Goal: Share content

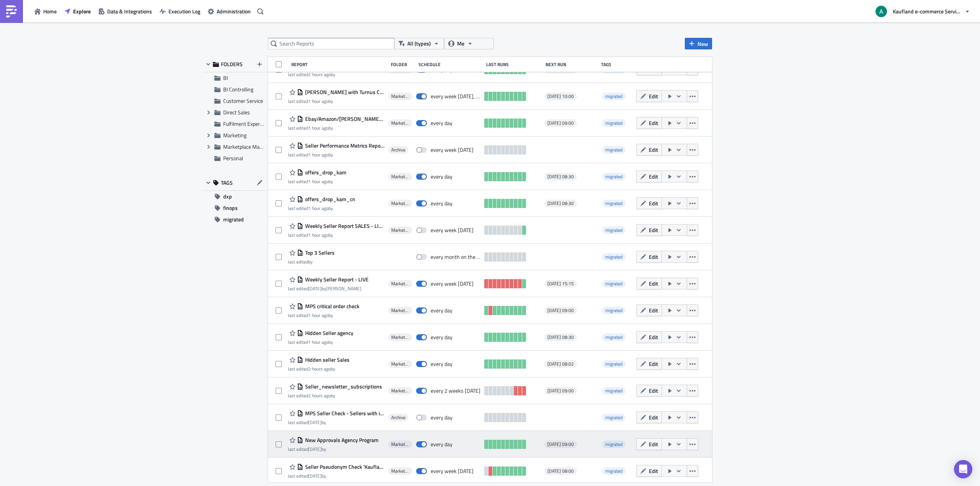
scroll to position [286, 0]
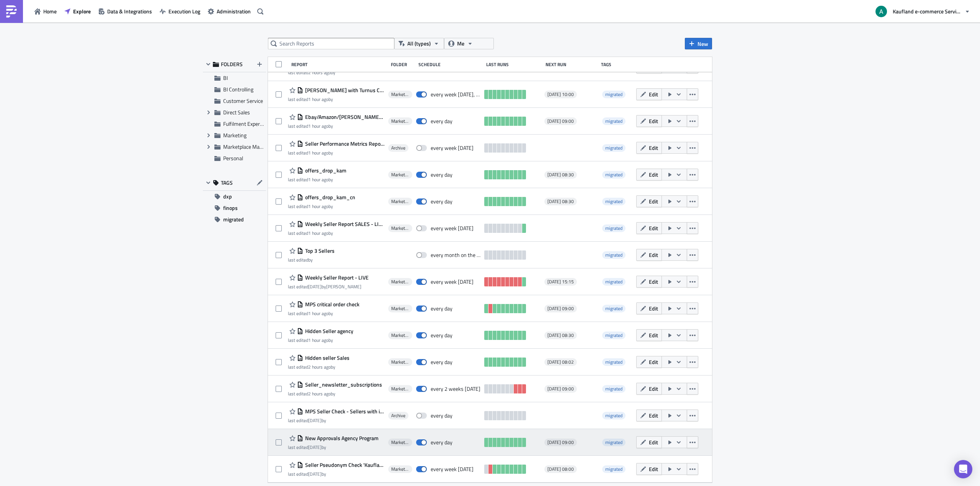
click at [332, 262] on span "New Approvals Agency Program" at bounding box center [340, 438] width 75 height 7
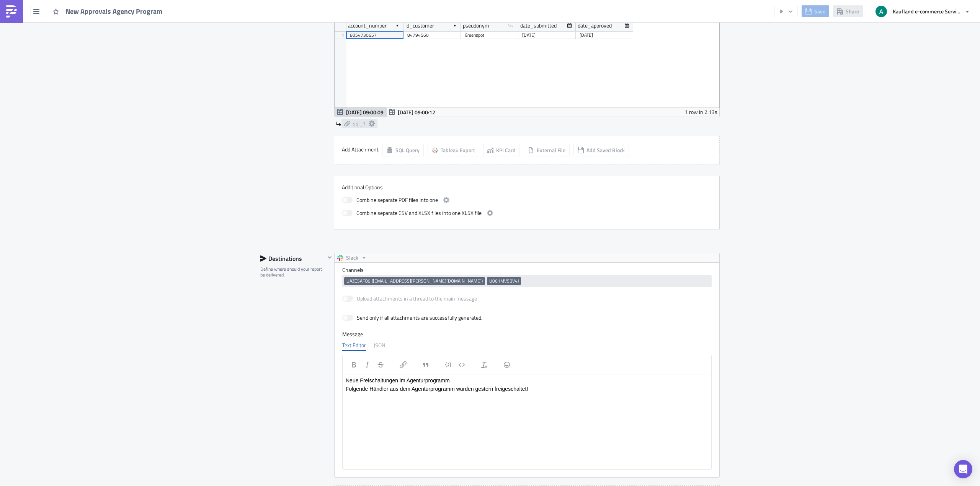
scroll to position [705, 0]
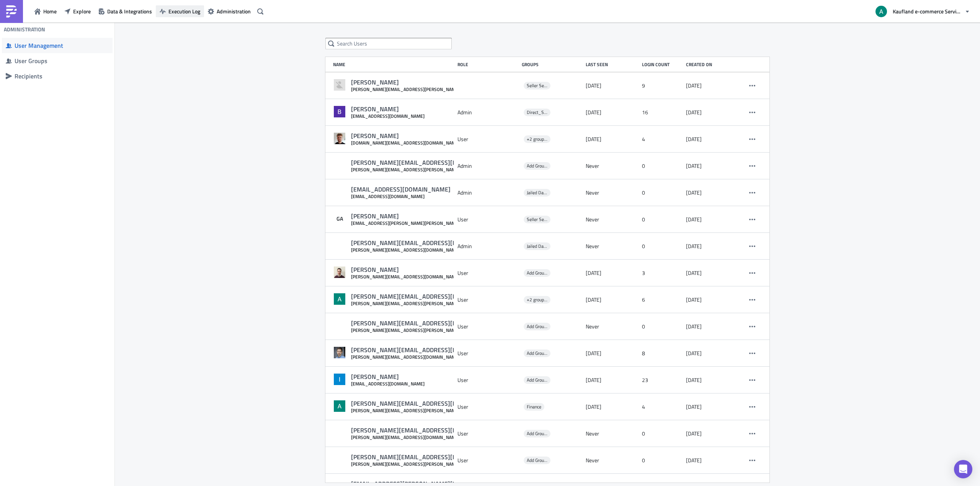
click at [178, 13] on span "Execution Log" at bounding box center [184, 11] width 32 height 8
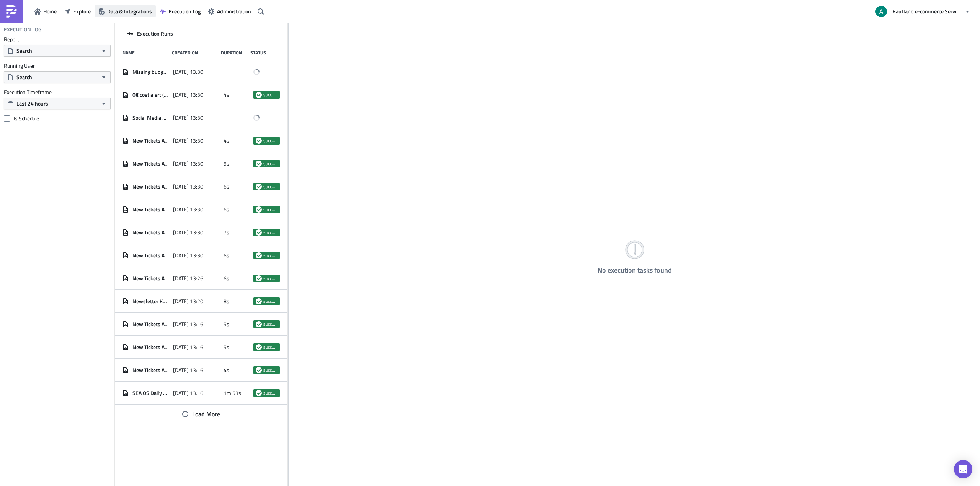
click at [128, 15] on span "Data & Integrations" at bounding box center [129, 11] width 45 height 8
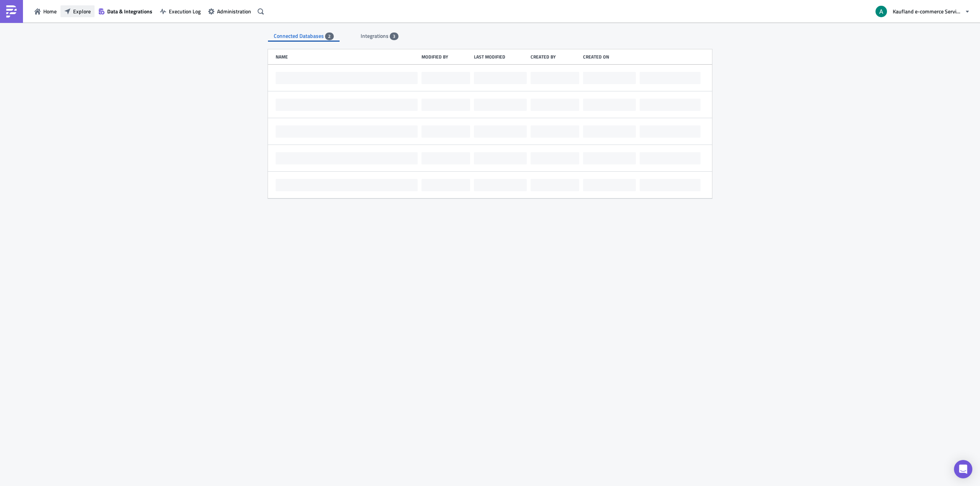
click at [73, 8] on span "Explore" at bounding box center [82, 11] width 18 height 8
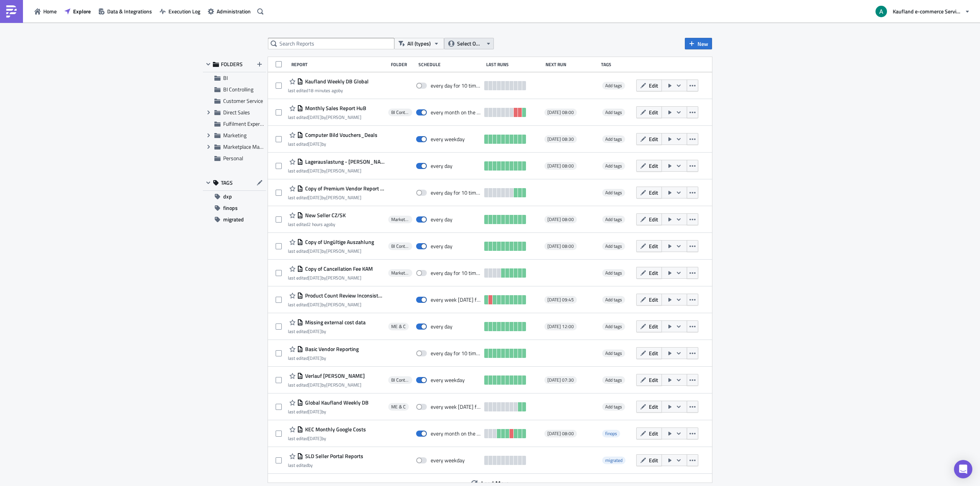
click at [478, 44] on span "Select Owner" at bounding box center [470, 43] width 26 height 8
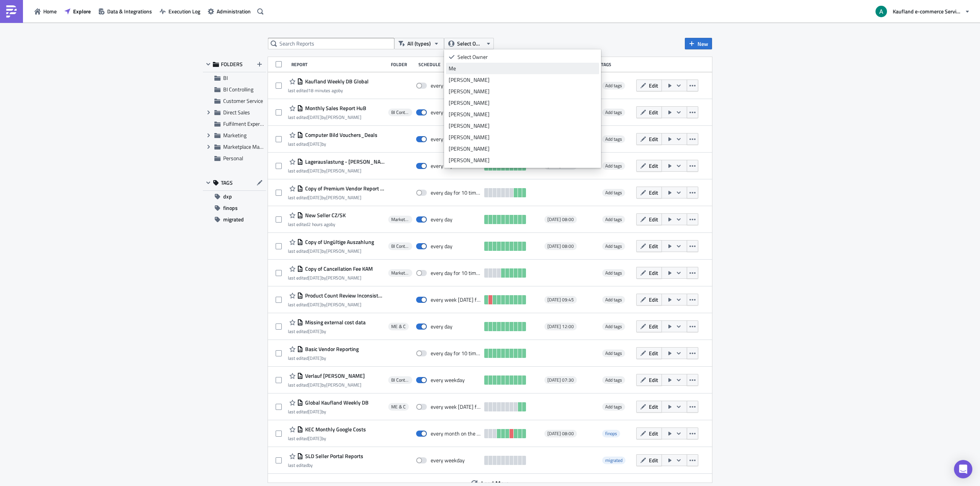
click at [475, 64] on link "Me" at bounding box center [522, 68] width 153 height 11
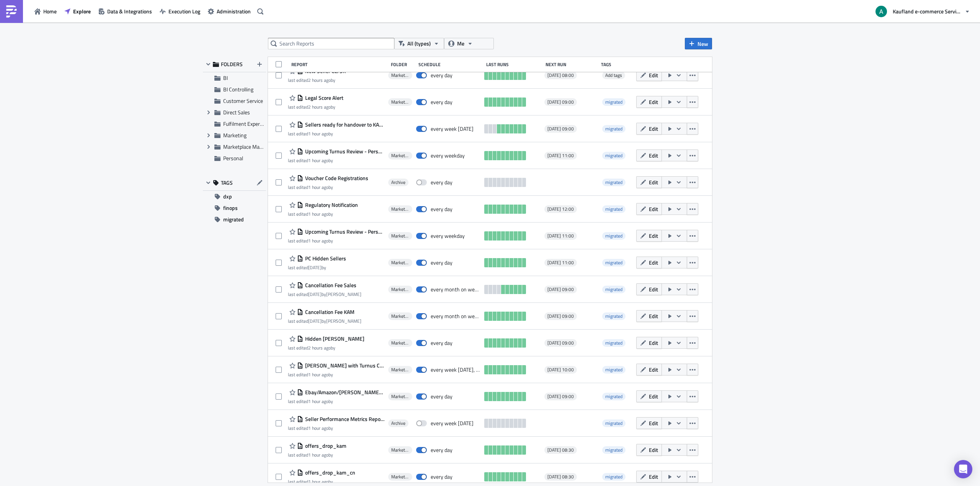
scroll to position [286, 0]
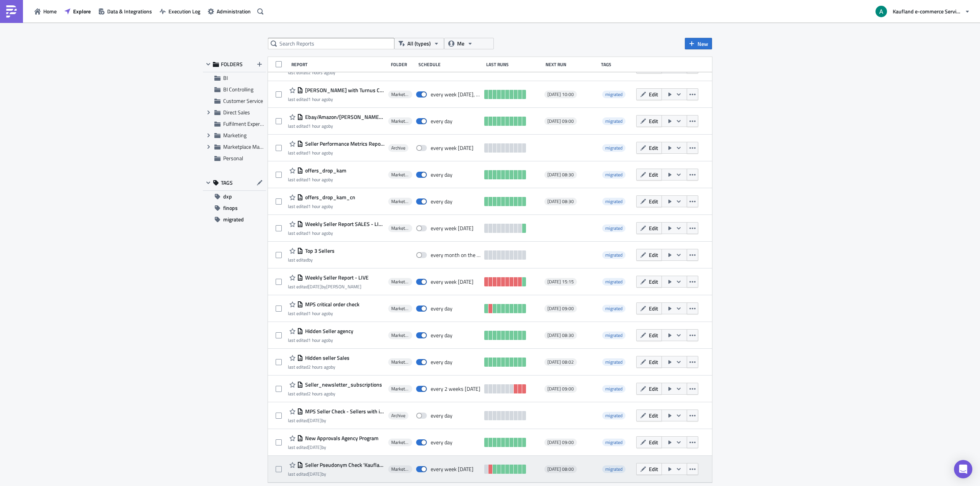
click at [348, 262] on span "Seller Pseudonym Check 'Kaufland'" at bounding box center [343, 465] width 81 height 7
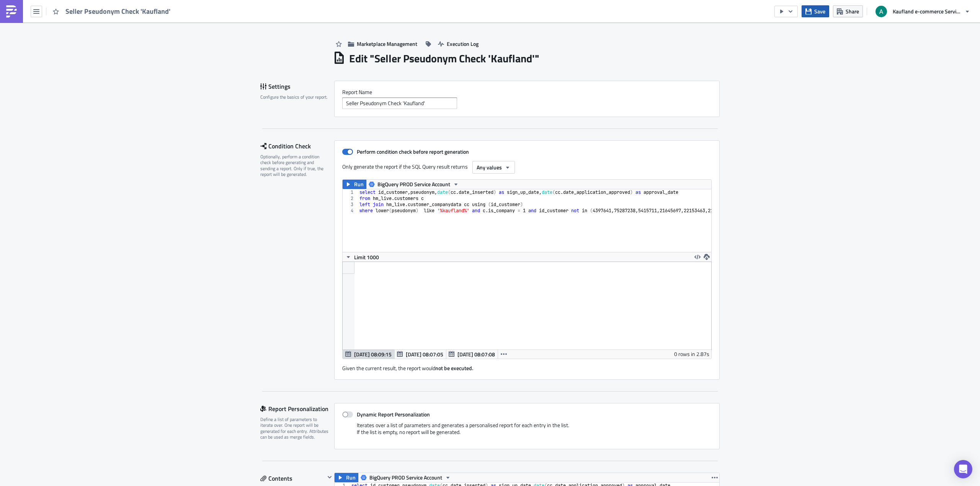
scroll to position [88, 369]
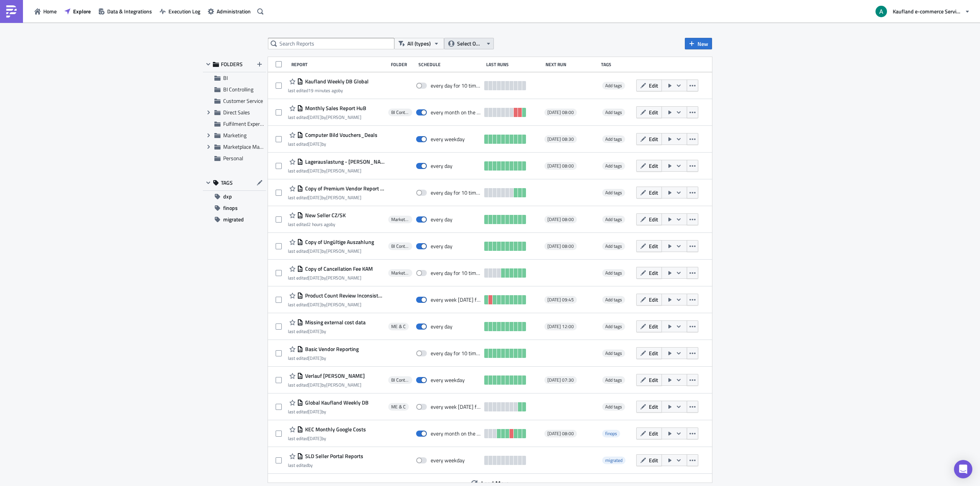
click at [455, 47] on button "Select Owner" at bounding box center [469, 43] width 50 height 11
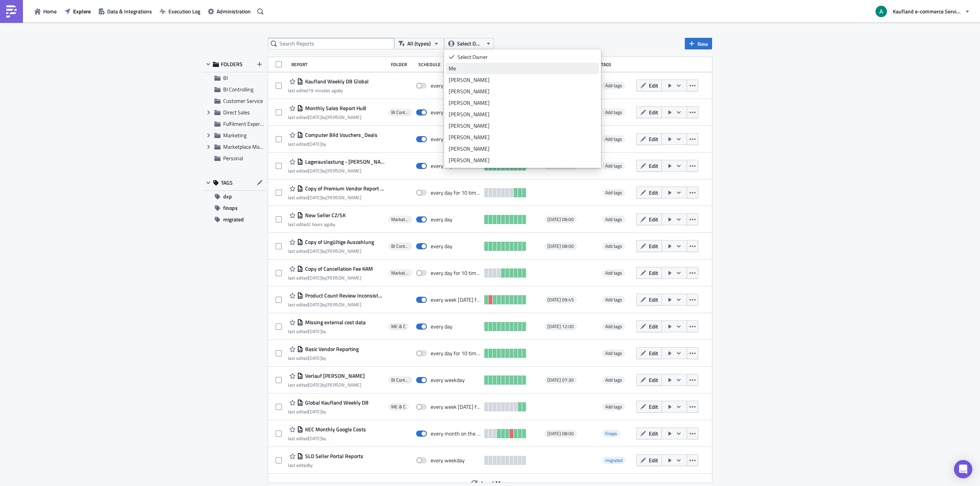
click at [463, 68] on div "Me" at bounding box center [523, 69] width 148 height 8
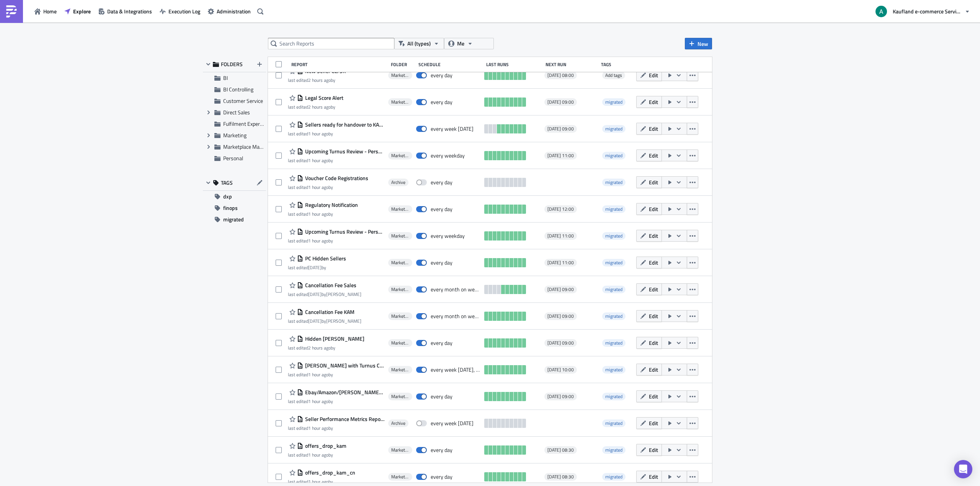
scroll to position [286, 0]
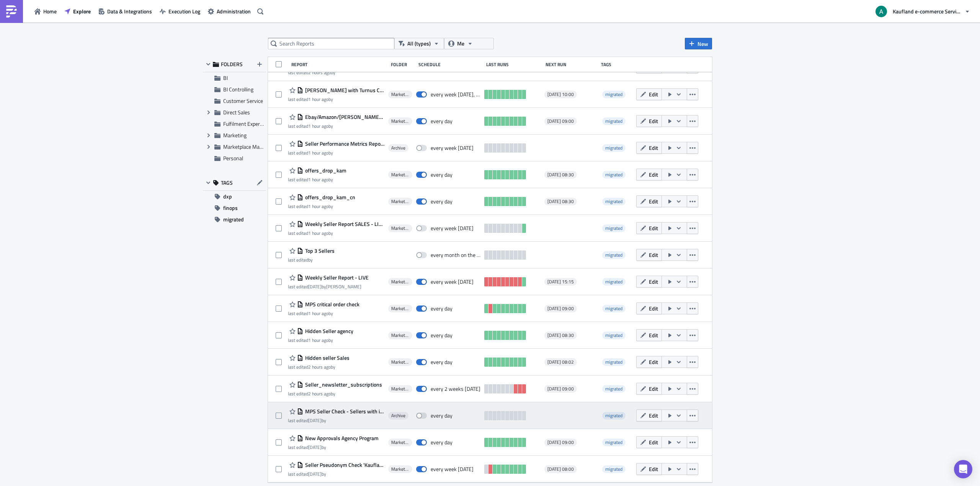
click at [340, 262] on span "MPS Seller Check - Sellers with identical owner, manager or imprint" at bounding box center [343, 411] width 81 height 7
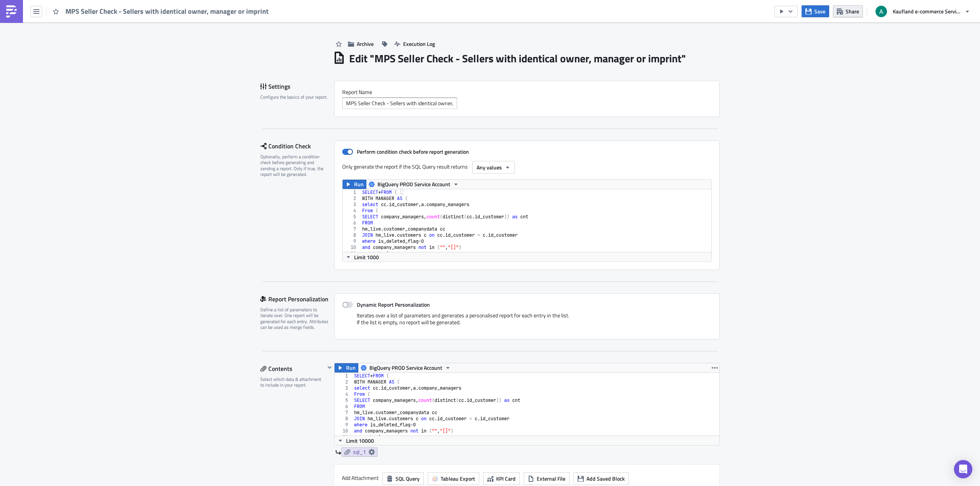
click at [842, 7] on button "Share" at bounding box center [848, 11] width 30 height 12
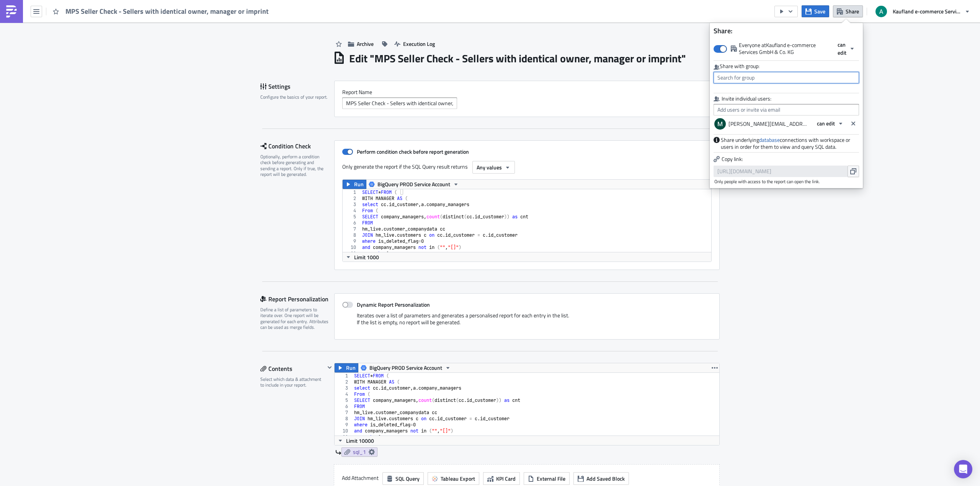
click at [767, 73] on input "text" at bounding box center [785, 77] width 145 height 11
click at [748, 147] on div "MPC Team" at bounding box center [750, 149] width 64 height 8
type input "MPC Team"
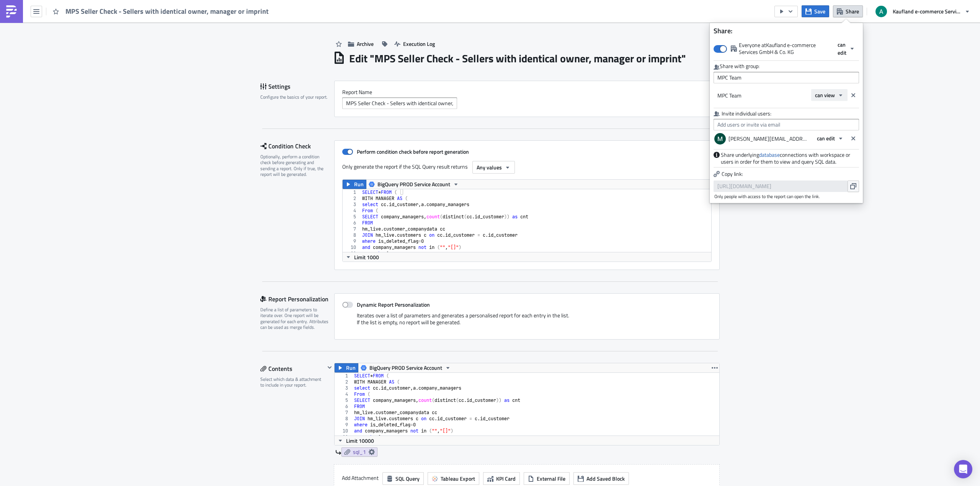
click at [836, 93] on button "can view" at bounding box center [829, 95] width 36 height 12
click at [838, 119] on div "can edit" at bounding box center [848, 120] width 64 height 8
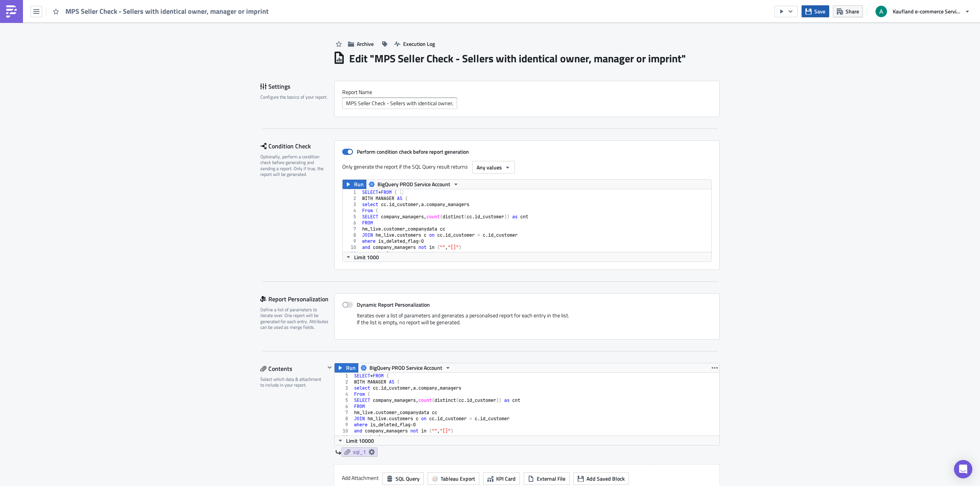
click at [821, 14] on span "Save" at bounding box center [819, 11] width 11 height 8
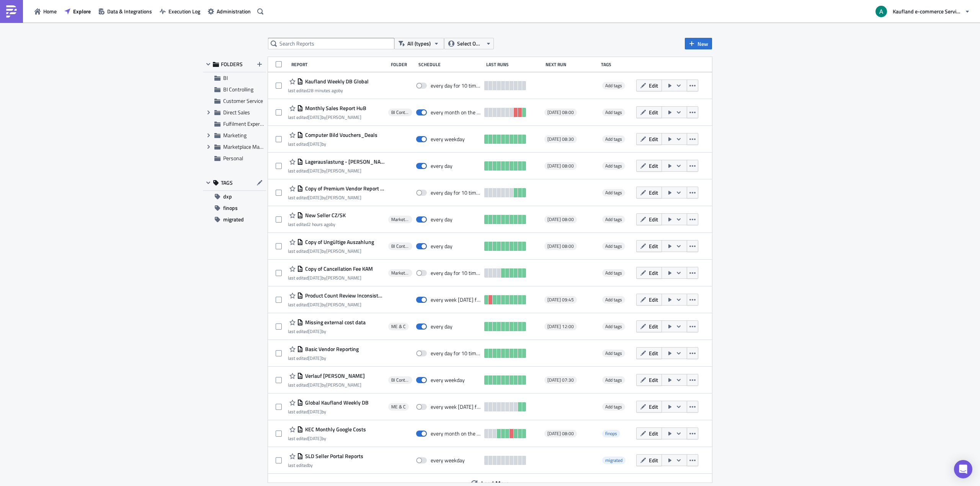
click at [498, 45] on div "All (types) Select Owner" at bounding box center [384, 43] width 233 height 11
click at [485, 46] on button "Select Owner" at bounding box center [469, 43] width 50 height 11
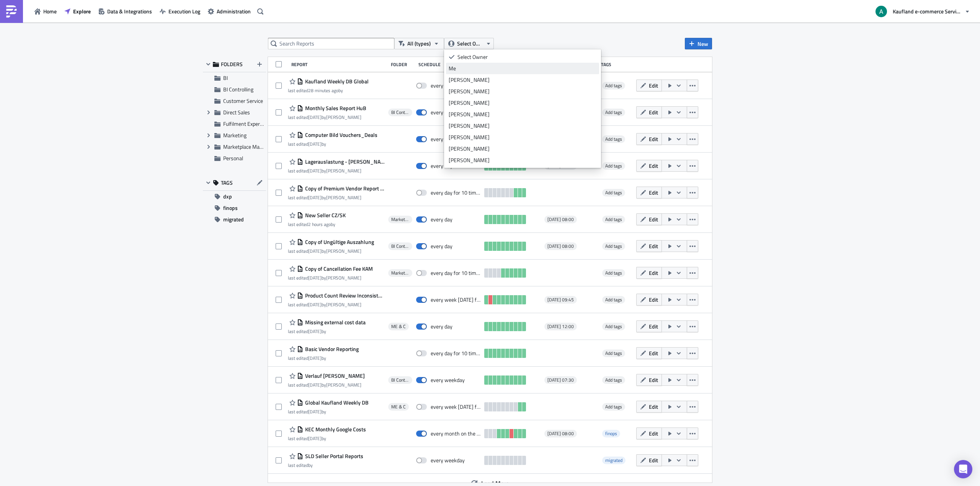
click at [473, 69] on div "Me" at bounding box center [523, 69] width 148 height 8
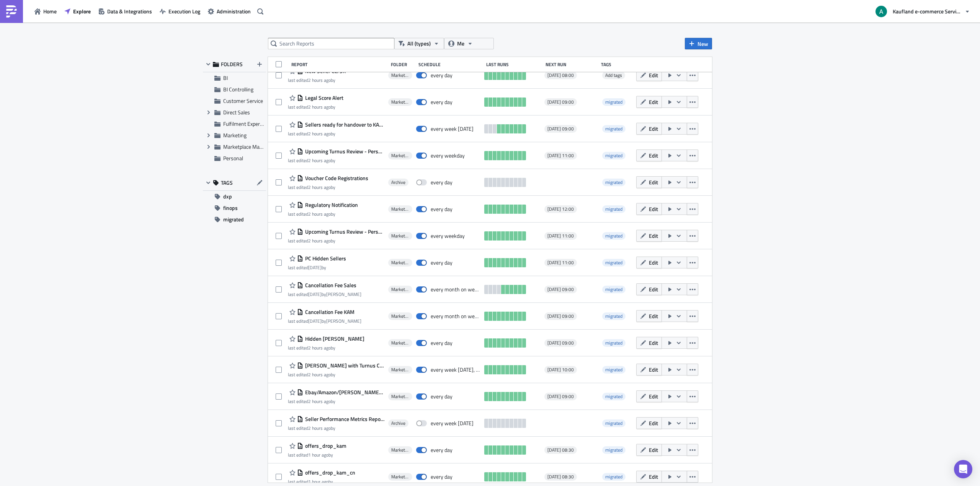
scroll to position [286, 0]
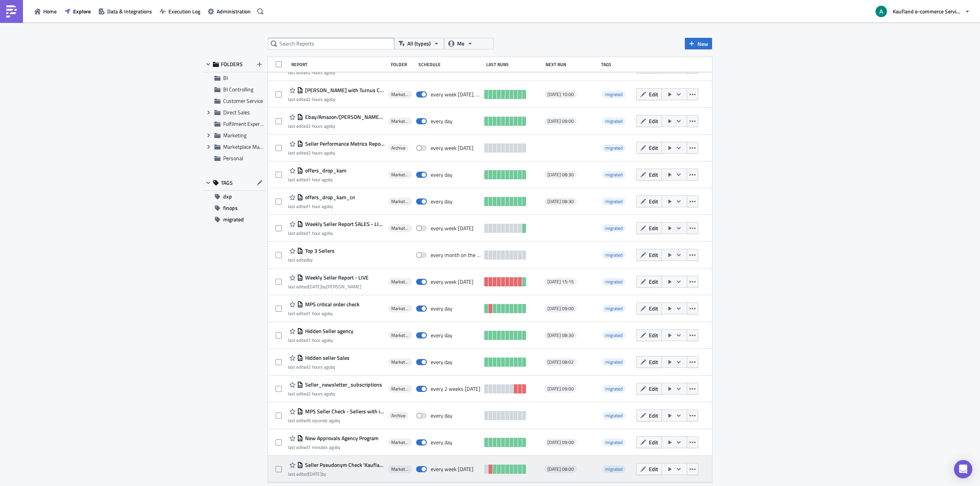
click at [347, 467] on span "Seller Pseudonym Check 'Kaufland'" at bounding box center [343, 465] width 81 height 7
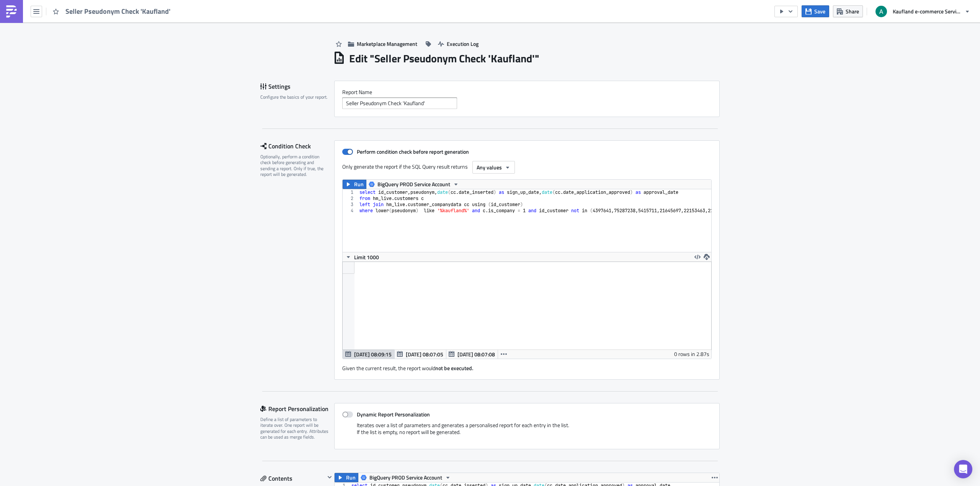
scroll to position [88, 385]
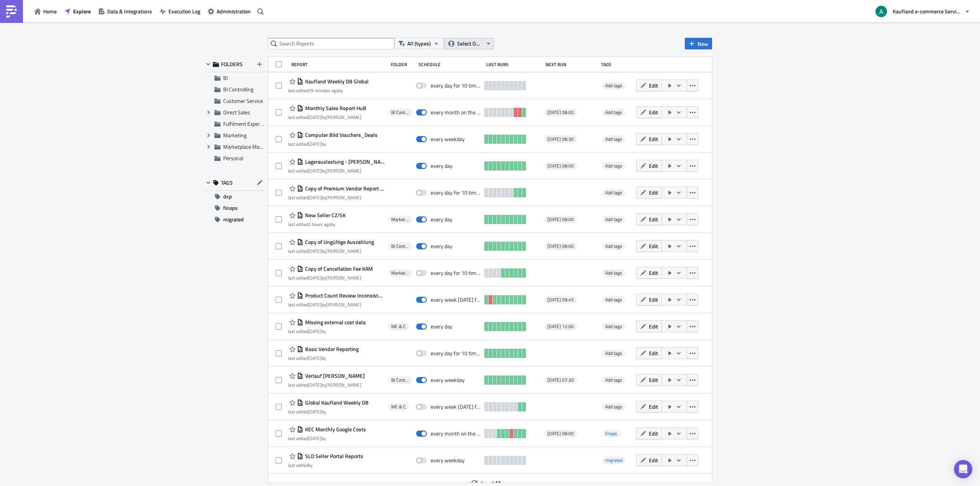
click at [481, 47] on span "Select Owner" at bounding box center [470, 43] width 26 height 8
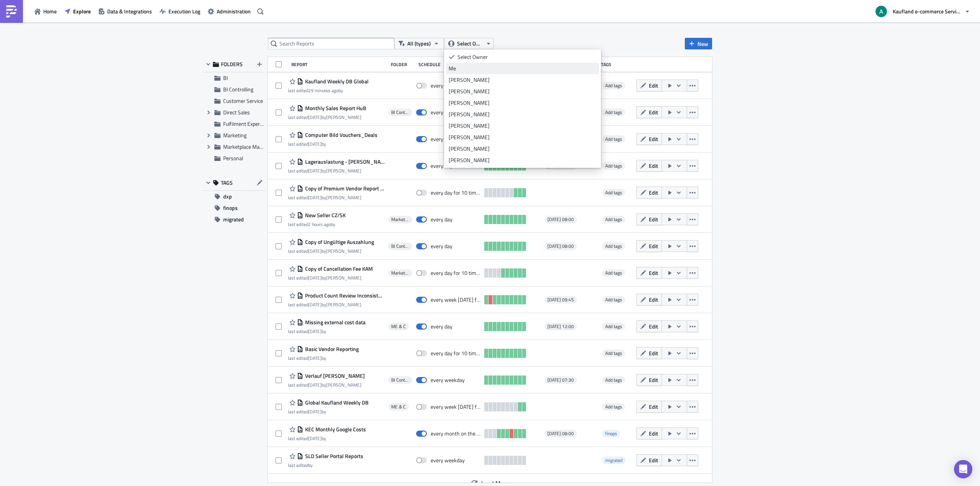
click at [470, 68] on div "Me" at bounding box center [523, 69] width 148 height 8
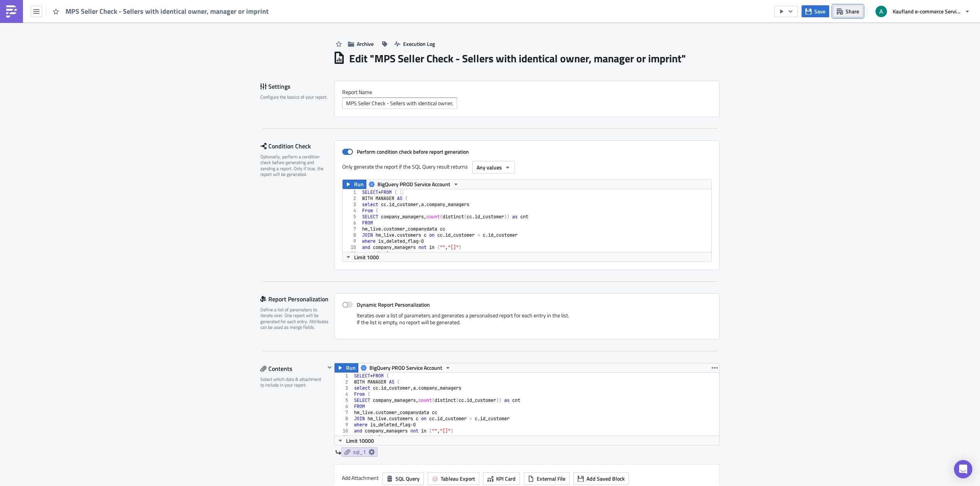
click at [847, 13] on span "Share" at bounding box center [851, 11] width 13 height 8
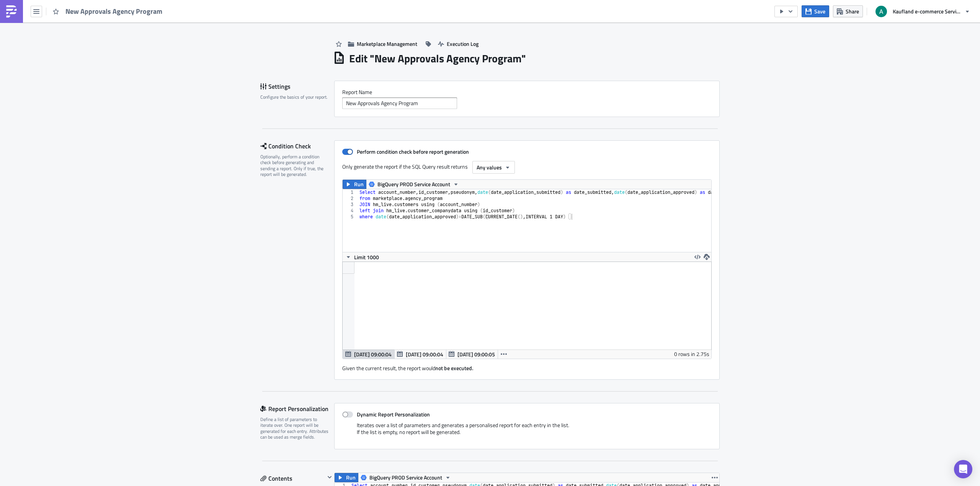
scroll to position [88, 385]
click at [848, 8] on span "Share" at bounding box center [851, 11] width 13 height 8
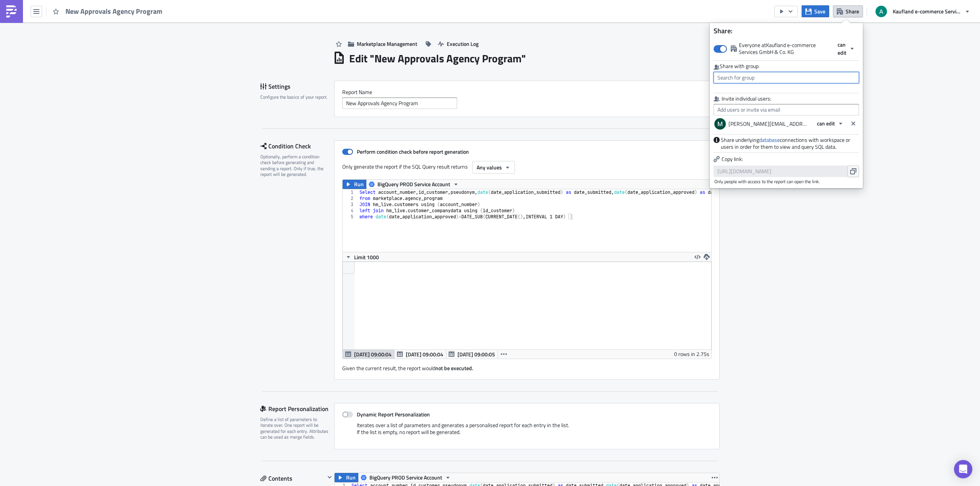
click at [811, 77] on input "text" at bounding box center [785, 77] width 145 height 11
click at [755, 149] on div "MPC Team" at bounding box center [750, 149] width 64 height 8
type input "MPC Team"
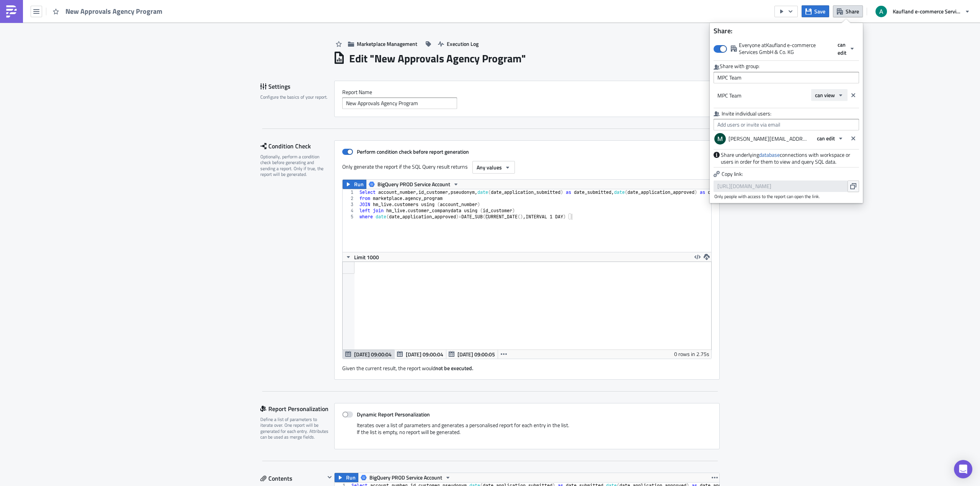
click at [837, 94] on button "can view" at bounding box center [829, 95] width 36 height 12
click at [829, 120] on div "can edit" at bounding box center [848, 120] width 64 height 8
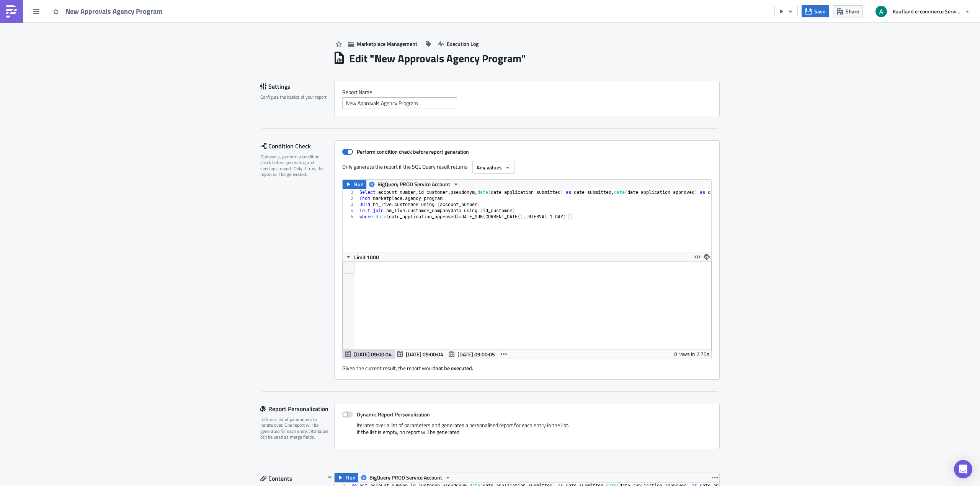
click at [683, 52] on div "Edit " New Approvals Agency Program "" at bounding box center [526, 58] width 387 height 16
click at [816, 16] on button "Save" at bounding box center [815, 11] width 28 height 12
